Goal: Task Accomplishment & Management: Use online tool/utility

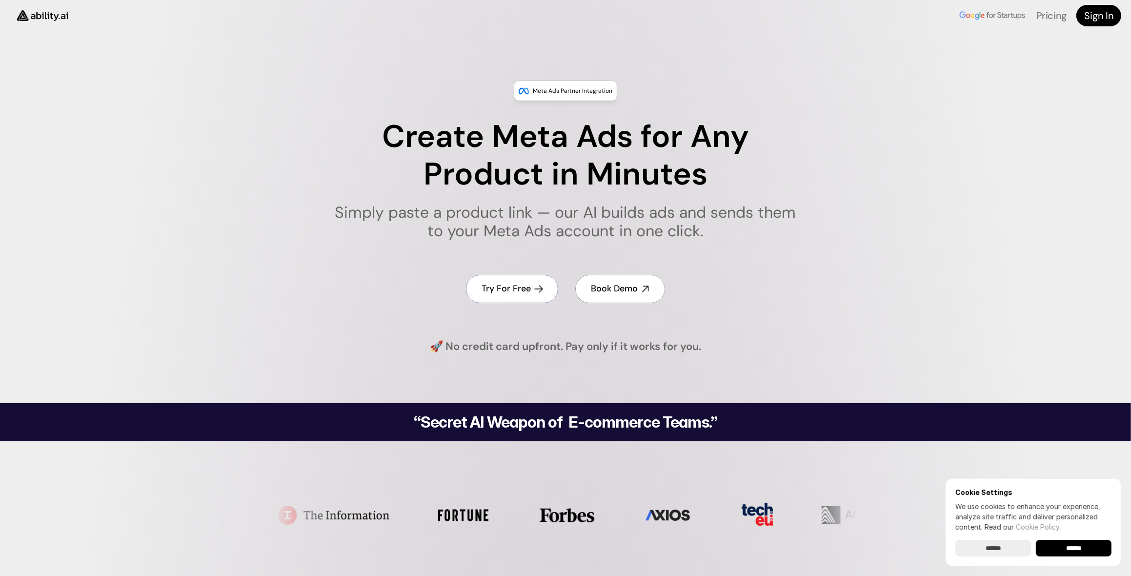
click at [505, 286] on h4 "Try For Free" at bounding box center [506, 288] width 49 height 12
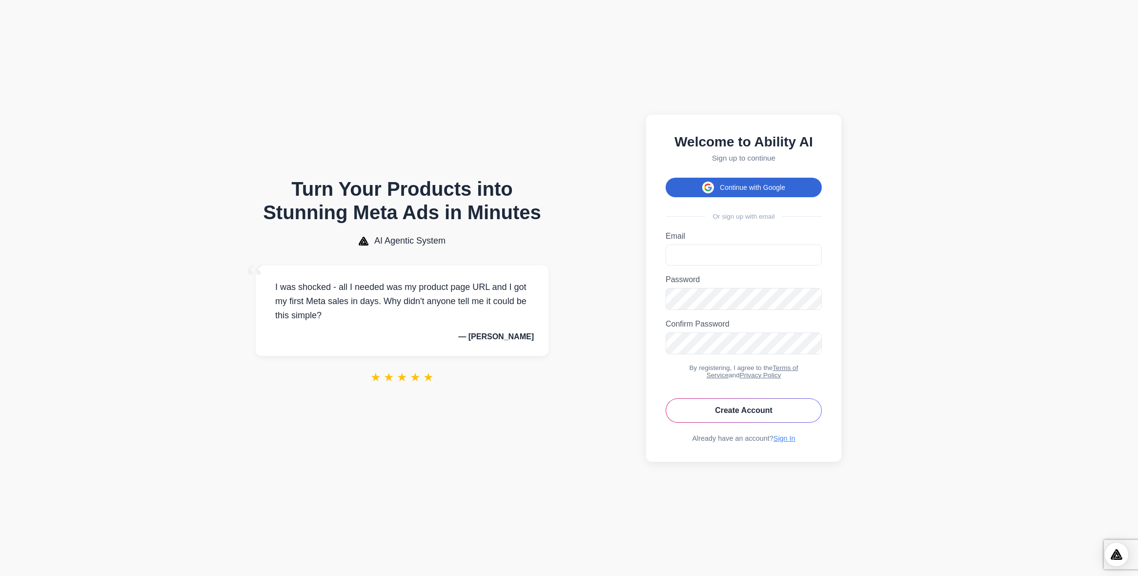
click at [746, 186] on button "Continue with Google" at bounding box center [743, 188] width 156 height 20
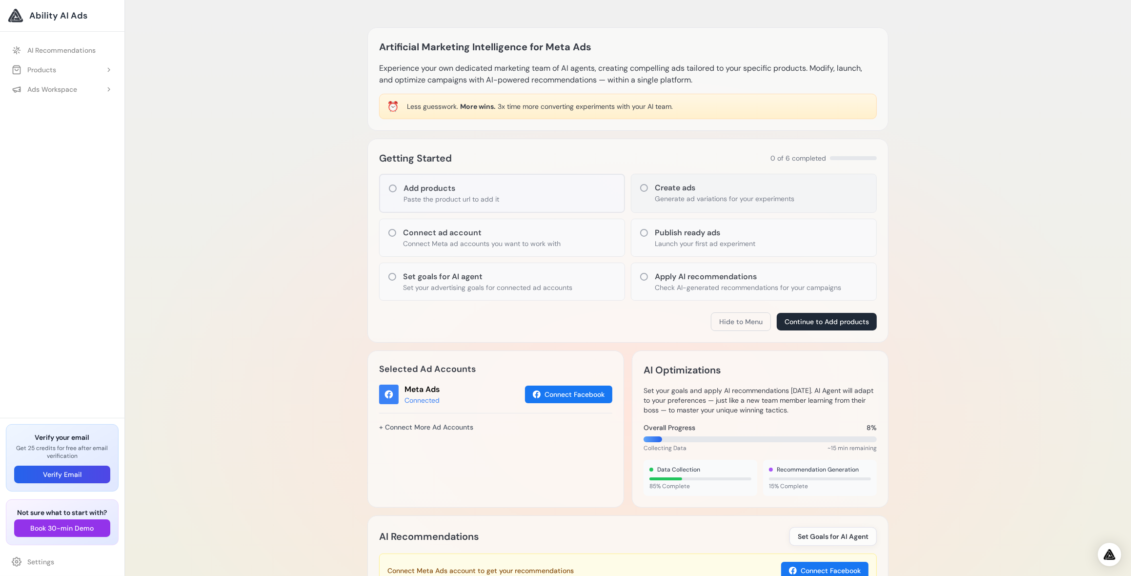
click at [650, 197] on div "Create ads Generate ad variations for your experiments" at bounding box center [754, 193] width 246 height 39
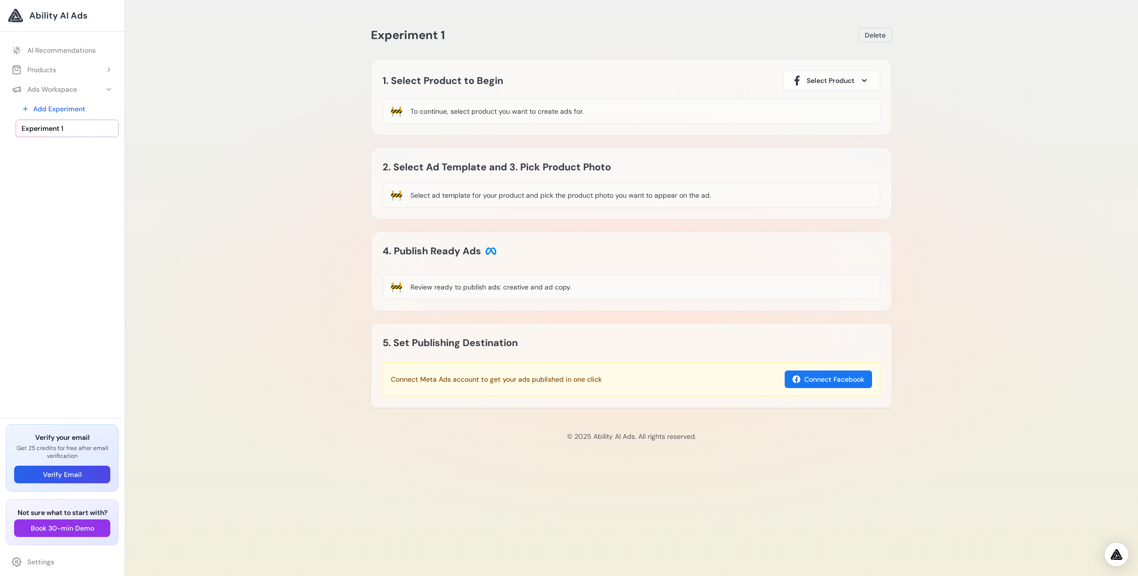
click at [835, 82] on span "Select Product" at bounding box center [830, 81] width 48 height 10
click at [864, 82] on span at bounding box center [864, 81] width 12 height 12
